Goal: Browse casually

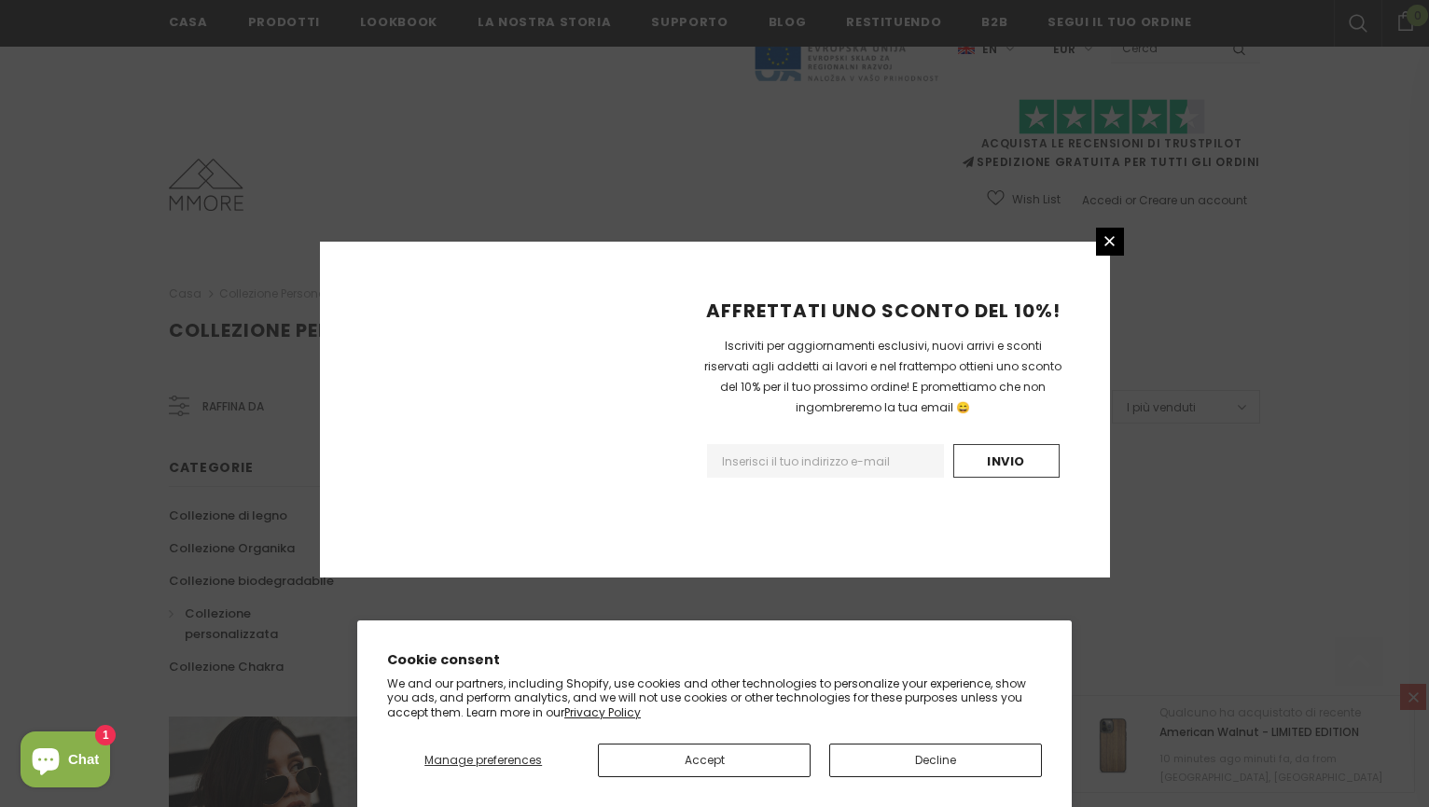
scroll to position [1105, 0]
